Goal: Information Seeking & Learning: Learn about a topic

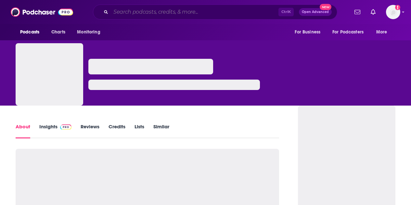
click at [182, 16] on input "Search podcasts, credits, & more..." at bounding box center [194, 12] width 167 height 10
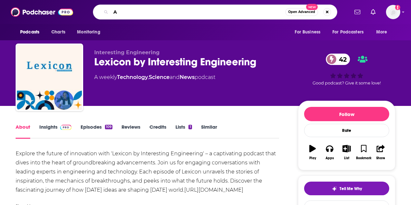
type input "AI"
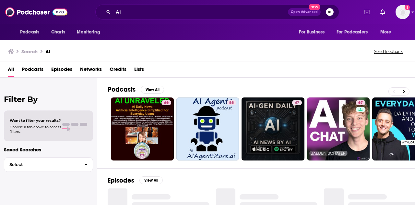
click at [26, 67] on span "Podcasts" at bounding box center [33, 70] width 22 height 13
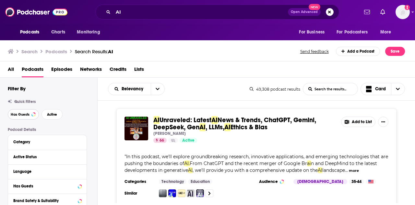
click at [26, 116] on span "Has Guests" at bounding box center [20, 115] width 19 height 4
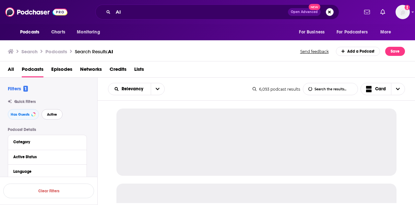
click at [58, 112] on button "Active" at bounding box center [52, 114] width 21 height 10
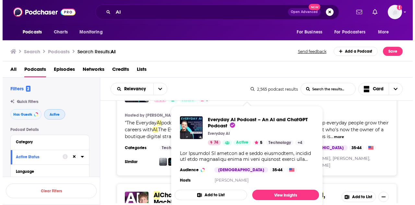
scroll to position [47, 0]
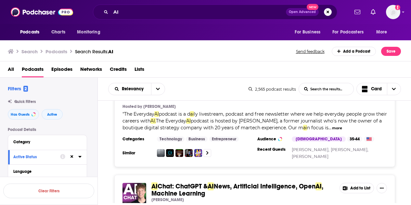
click at [223, 85] on div "Relevancy List Search Input Search the results... Card" at bounding box center [178, 89] width 140 height 12
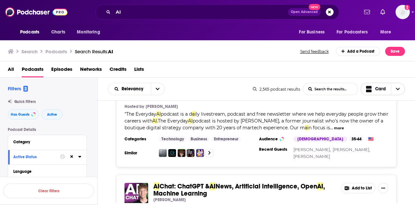
click at [402, 87] on span "Choose View" at bounding box center [398, 89] width 14 height 12
click at [381, 122] on span "Table" at bounding box center [387, 123] width 26 height 4
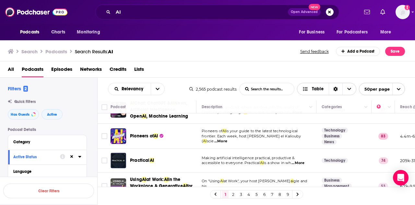
scroll to position [44, 0]
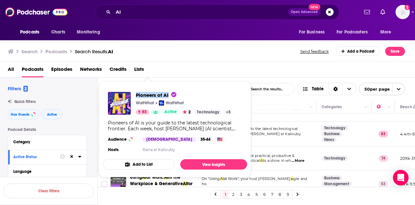
drag, startPoint x: 135, startPoint y: 93, endPoint x: 169, endPoint y: 94, distance: 34.1
click at [169, 94] on div "Pioneers of AI WaitWhat WaitWhat 83 Active 2 Technology + 3" at bounding box center [170, 103] width 125 height 23
copy span "Pioneers of AI"
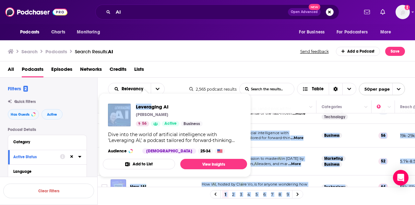
scroll to position [161, 0]
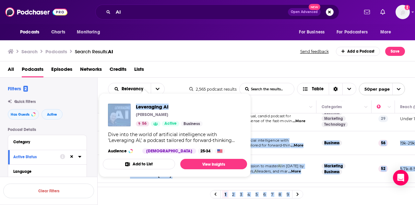
drag, startPoint x: 165, startPoint y: 135, endPoint x: 174, endPoint y: 105, distance: 31.0
click at [174, 105] on div "Podcasts Charts Monitoring AI Open Advanced New For Business For Podcasters Mor…" at bounding box center [207, 102] width 415 height 205
click at [272, 136] on td "Dive into the world of artificial intelligence with 'Leveraging AI ,' a podcast…" at bounding box center [257, 143] width 120 height 24
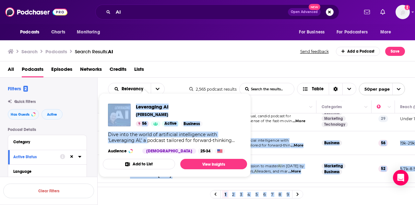
drag, startPoint x: 161, startPoint y: 143, endPoint x: 148, endPoint y: 139, distance: 14.0
click at [148, 139] on div "Podcasts Charts Monitoring AI Open Advanced New For Business For Podcasters Mor…" at bounding box center [207, 102] width 415 height 205
click at [278, 151] on td "Dive into the world of artificial intelligence with 'Leveraging AI ,' a podcast…" at bounding box center [257, 143] width 120 height 24
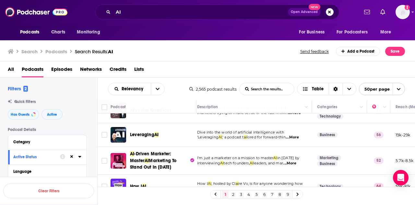
scroll to position [169, 5]
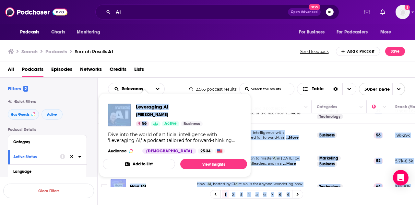
drag, startPoint x: 160, startPoint y: 134, endPoint x: 147, endPoint y: 128, distance: 14.2
click at [147, 128] on div "Podcasts Charts Monitoring AI Open Advanced New For Business For Podcasters Mor…" at bounding box center [207, 102] width 415 height 205
click at [136, 102] on div "Leveraging AI [PERSON_NAME] 56 Active Business Dive into the world of artificia…" at bounding box center [175, 128] width 144 height 60
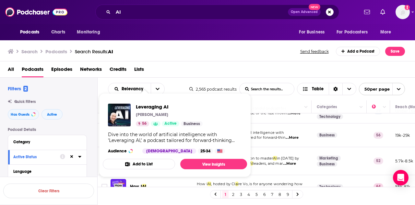
click at [253, 134] on span "Dive into the world of artificial intelligence with" at bounding box center [240, 132] width 87 height 5
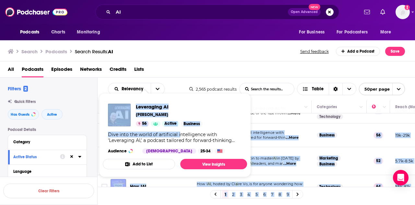
drag, startPoint x: 175, startPoint y: 137, endPoint x: 183, endPoint y: 130, distance: 9.7
click at [183, 130] on div "Podcasts Charts Monitoring AI Open Advanced New For Business For Podcasters Mor…" at bounding box center [207, 102] width 415 height 205
click at [270, 125] on td "Dive into the world of artificial intelligence with 'Leveraging AI ,' a podcast…" at bounding box center [252, 135] width 120 height 24
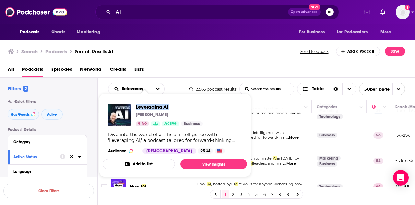
drag, startPoint x: 136, startPoint y: 104, endPoint x: 168, endPoint y: 106, distance: 32.5
click at [168, 106] on div "Leveraging AI [PERSON_NAME] 56 Active Business" at bounding box center [155, 115] width 95 height 23
copy span "Leveraging AI"
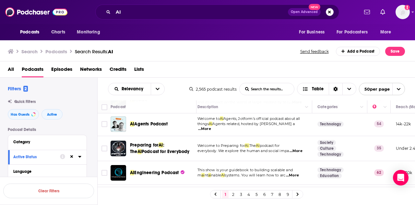
scroll to position [431, 0]
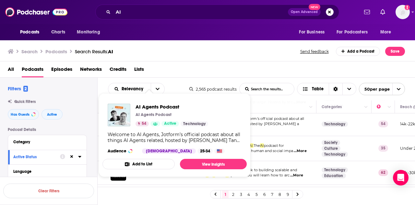
drag, startPoint x: 171, startPoint y: 130, endPoint x: 180, endPoint y: 107, distance: 24.5
click at [180, 107] on div "Podcasts Charts Monitoring AI Open Advanced New For Business For Podcasters Mor…" at bounding box center [207, 102] width 415 height 205
copy div "Loremip do SI Ametco, Adipisc’e seddoeiu tempori utlab etd magnaa EN Admini ven…"
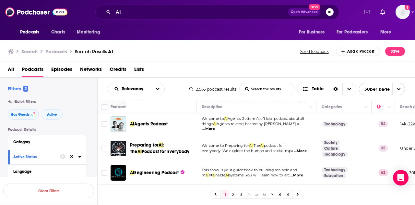
click at [170, 127] on div "AI Agents Podcast" at bounding box center [164, 124] width 68 height 6
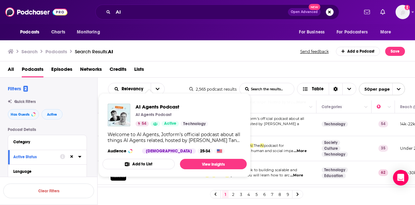
drag, startPoint x: 175, startPoint y: 127, endPoint x: 179, endPoint y: 106, distance: 21.3
click at [179, 106] on div "Podcasts Charts Monitoring AI Open Advanced New For Business For Podcasters Mor…" at bounding box center [207, 102] width 415 height 205
copy div "Loremip do SI Ametco, Adipisc’e seddoeiu tempori utlab etd magnaa EN Admini ven…"
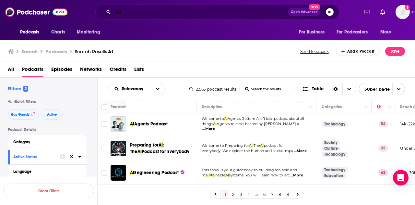
click at [134, 11] on input "AI" at bounding box center [200, 12] width 175 height 10
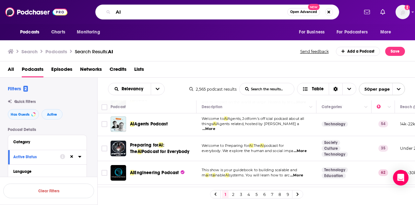
click at [134, 11] on input "AI" at bounding box center [200, 12] width 174 height 10
type input "E"
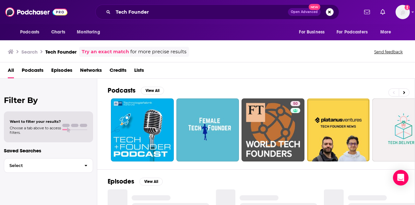
click at [35, 72] on span "Podcasts" at bounding box center [33, 71] width 22 height 13
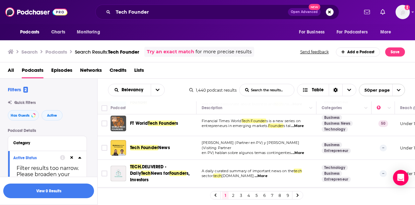
scroll to position [52, 0]
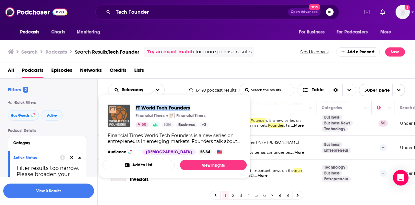
drag, startPoint x: 134, startPoint y: 106, endPoint x: 190, endPoint y: 109, distance: 55.9
click at [190, 109] on div "FT World Tech Founders Financial Times Financial Times 50 Idle Business + 2" at bounding box center [158, 115] width 101 height 23
copy span "FT World Tech Founders"
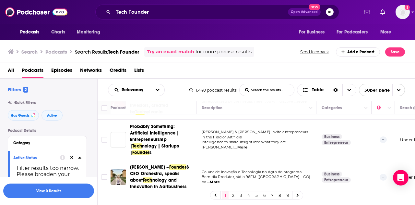
scroll to position [988, 0]
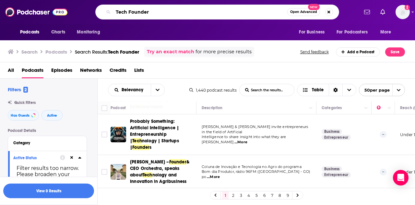
drag, startPoint x: 156, startPoint y: 12, endPoint x: 129, endPoint y: 11, distance: 26.9
click at [129, 11] on input "Tech Founder" at bounding box center [200, 12] width 174 height 10
type input "Tech"
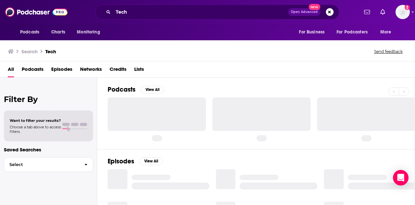
click at [32, 68] on span "Podcasts" at bounding box center [33, 70] width 22 height 13
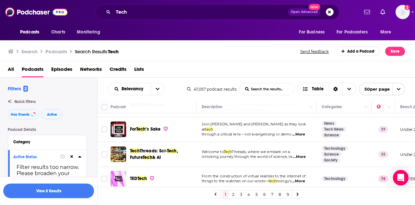
scroll to position [117, 0]
click at [302, 131] on span "...More" at bounding box center [298, 133] width 13 height 5
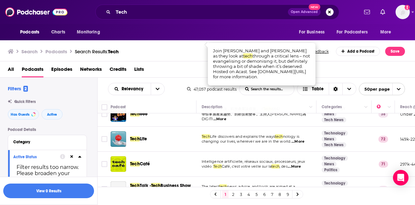
scroll to position [205, 0]
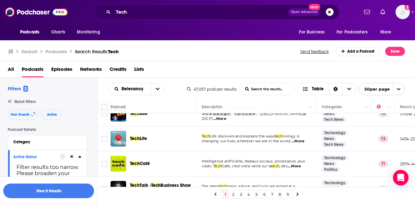
click at [300, 140] on span "...More" at bounding box center [298, 141] width 13 height 5
click at [199, 147] on td "Tech Life discovers and explains the ways tech nology is changing our lives, wh…" at bounding box center [257, 138] width 120 height 25
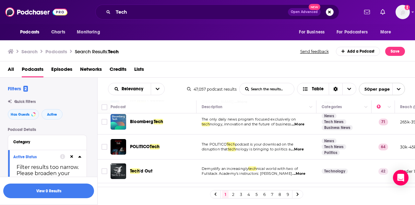
scroll to position [615, 0]
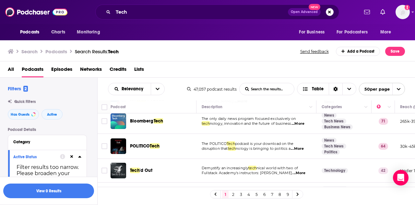
click at [297, 124] on span "...More" at bounding box center [298, 123] width 13 height 5
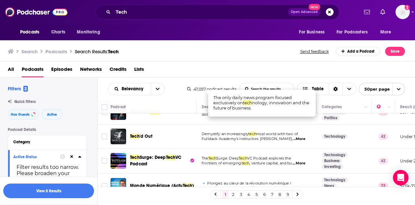
scroll to position [649, 0]
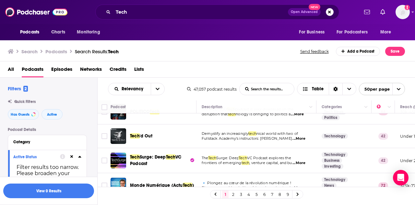
click at [299, 140] on span "...More" at bounding box center [299, 138] width 13 height 5
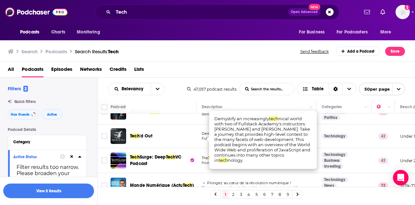
click at [200, 130] on td "Demystify an increasingly tech nical world with two of Fullstack Academy's inst…" at bounding box center [257, 136] width 120 height 24
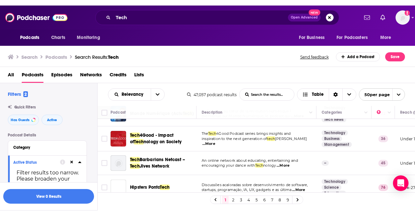
scroll to position [727, 0]
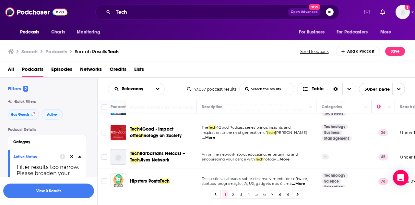
click at [215, 135] on span "...More" at bounding box center [209, 137] width 13 height 5
click at [202, 139] on td "The Tech 4Good Podcast series brings insights and inspiration to the next gener…" at bounding box center [257, 132] width 120 height 25
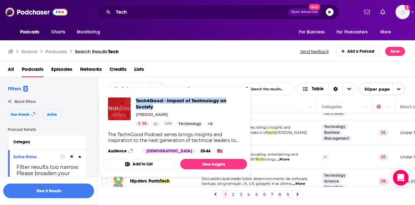
drag, startPoint x: 135, startPoint y: 99, endPoint x: 156, endPoint y: 106, distance: 22.7
click at [156, 106] on div "Tech4Good - Impact of Technology on Society [PERSON_NAME] 36 Idle Technology + 4" at bounding box center [175, 111] width 134 height 29
copy span "Tech4Good - Impact of Technology on Society"
